Goal: Task Accomplishment & Management: Manage account settings

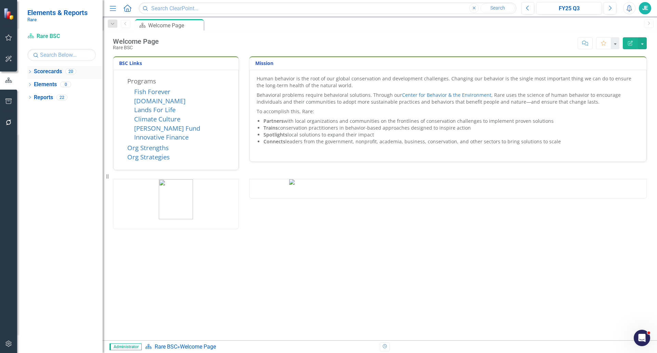
click at [30, 70] on icon "Dropdown" at bounding box center [29, 72] width 5 height 4
click at [45, 97] on link "Ops Tracking" at bounding box center [70, 98] width 65 height 8
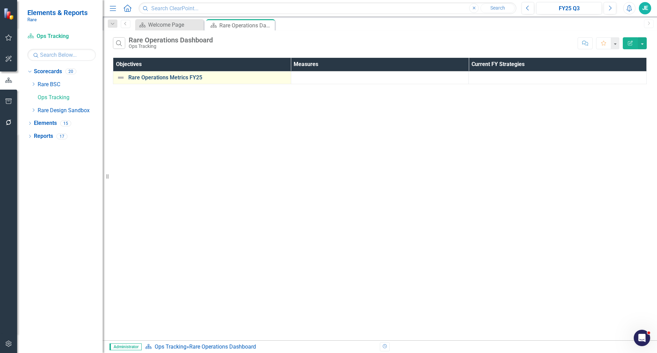
click at [167, 78] on link "Rare Operations Metrics FY25" at bounding box center [207, 78] width 159 height 6
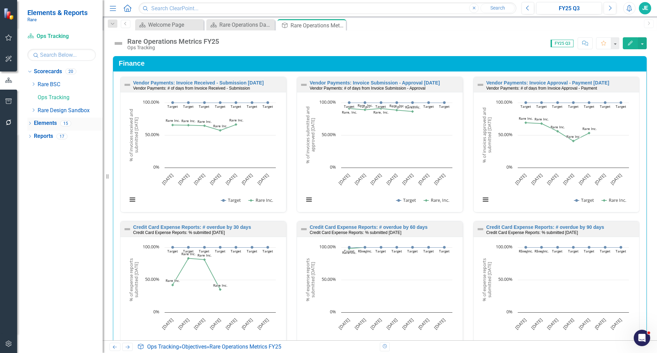
click at [30, 123] on icon "Dropdown" at bounding box center [29, 124] width 5 height 4
click at [31, 162] on icon "Dropdown" at bounding box center [33, 163] width 5 height 4
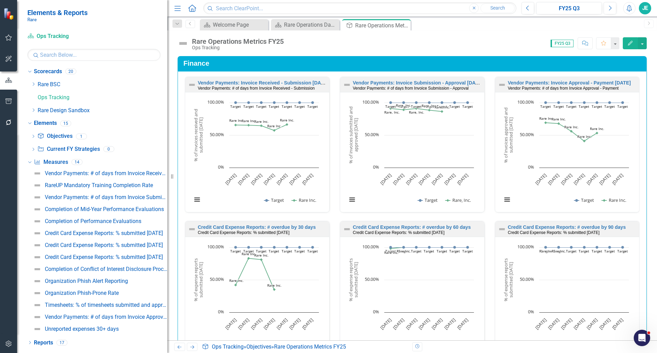
drag, startPoint x: 103, startPoint y: 149, endPoint x: 167, endPoint y: 147, distance: 64.3
click at [167, 147] on div "Resize" at bounding box center [169, 176] width 5 height 353
click at [67, 162] on link "Measure Measures" at bounding box center [51, 162] width 34 height 8
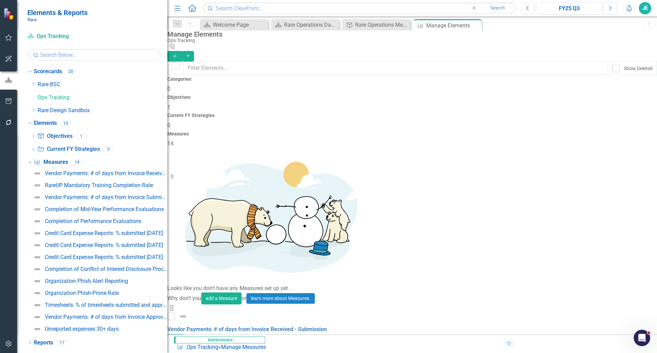
click at [261, 56] on div "Manage Elements Ops Tracking Tree Explorer Add" at bounding box center [411, 45] width 489 height 31
click at [267, 67] on input "text" at bounding box center [395, 68] width 424 height 13
type input "pay"
drag, startPoint x: 425, startPoint y: 247, endPoint x: 428, endPoint y: 234, distance: 13.1
click at [425, 247] on div "Looks like you don't have any Measures set up yet. Why don't you add a Measure …" at bounding box center [411, 306] width 489 height 317
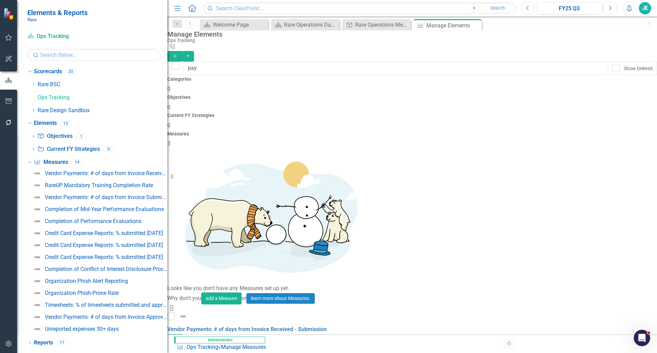
click at [415, 228] on div "Looks like you don't have any Measures set up yet. Why don't you add a Measure …" at bounding box center [411, 306] width 489 height 317
